Goal: Find specific page/section

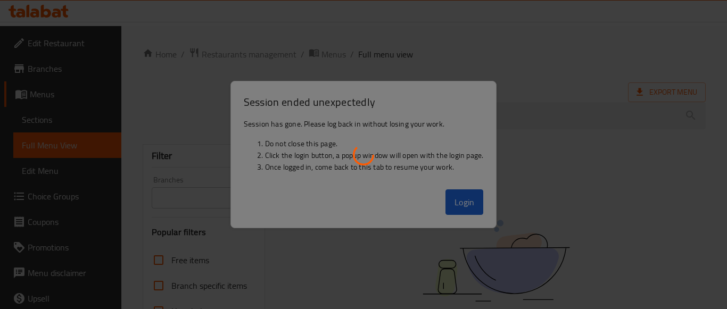
click at [491, 186] on div at bounding box center [363, 154] width 727 height 309
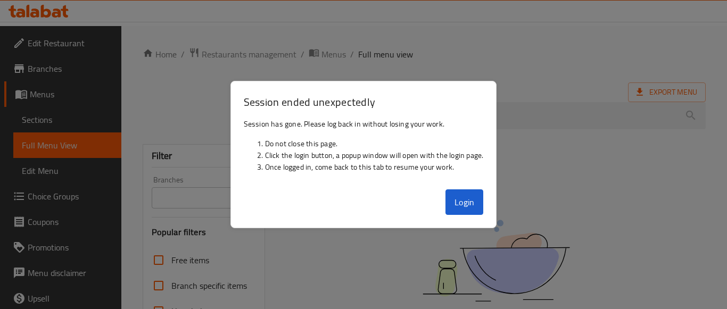
click at [466, 222] on div "Login" at bounding box center [364, 206] width 266 height 43
click at [468, 216] on div "Login" at bounding box center [364, 206] width 266 height 43
click at [467, 208] on button "Login" at bounding box center [464, 202] width 38 height 26
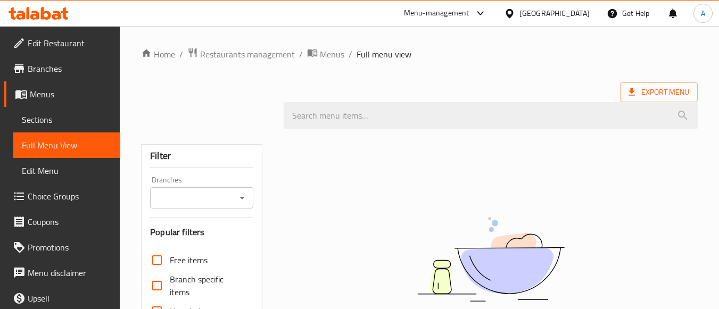
click at [228, 62] on div "Home / Restaurants management / Menus / Full menu view Export Menu Filter Branc…" at bounding box center [419, 292] width 557 height 490
click at [583, 13] on div "[GEOGRAPHIC_DATA]" at bounding box center [554, 13] width 70 height 12
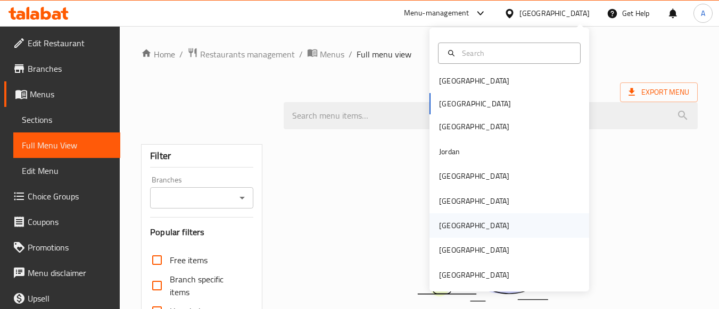
scroll to position [6, 0]
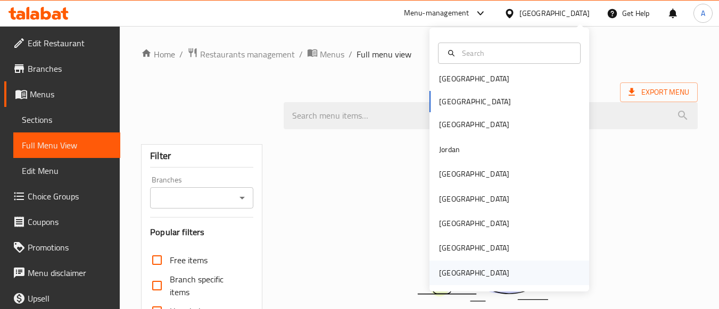
click at [469, 262] on div "[GEOGRAPHIC_DATA]" at bounding box center [474, 273] width 87 height 24
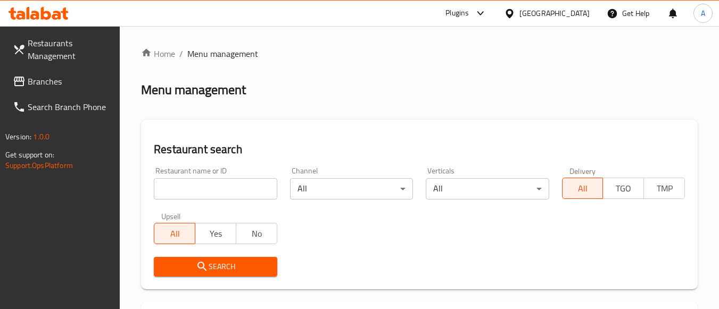
click at [35, 91] on link "Branches" at bounding box center [62, 82] width 116 height 26
